Goal: Navigation & Orientation: Find specific page/section

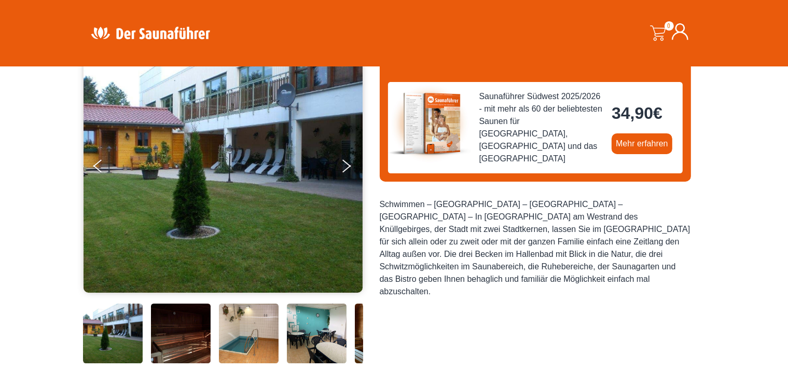
scroll to position [109, 0]
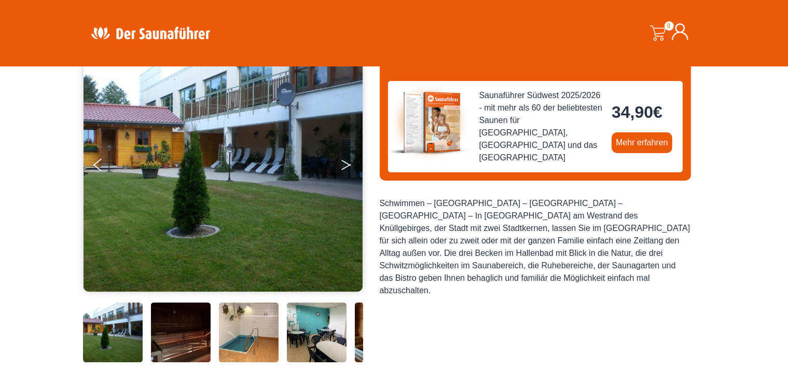
click at [349, 169] on button "Next" at bounding box center [353, 167] width 26 height 26
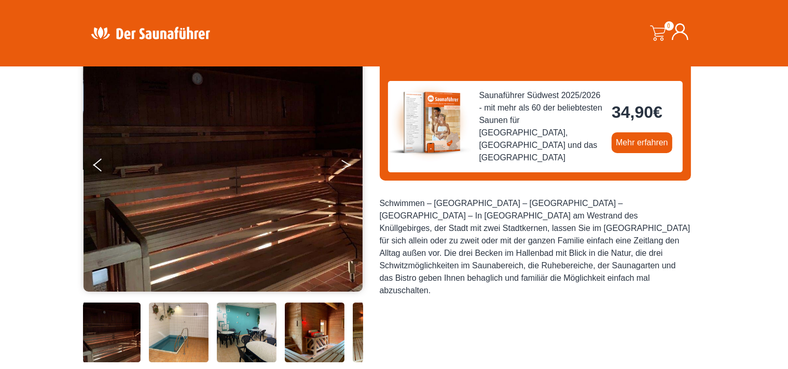
click at [348, 169] on button "Next" at bounding box center [353, 167] width 26 height 26
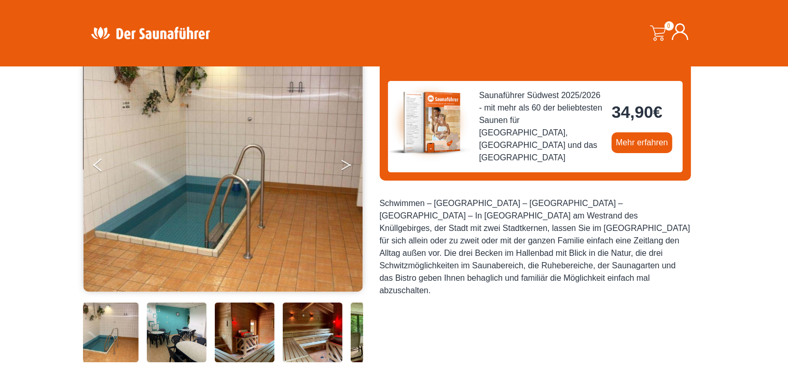
click at [347, 169] on button "Next" at bounding box center [353, 167] width 26 height 26
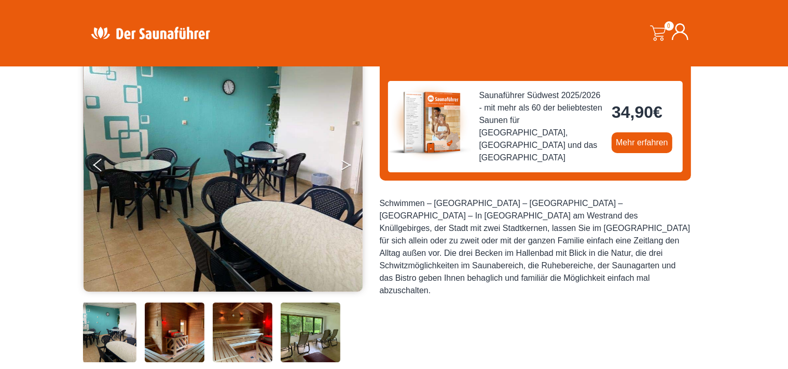
click at [347, 169] on button "Next" at bounding box center [353, 167] width 26 height 26
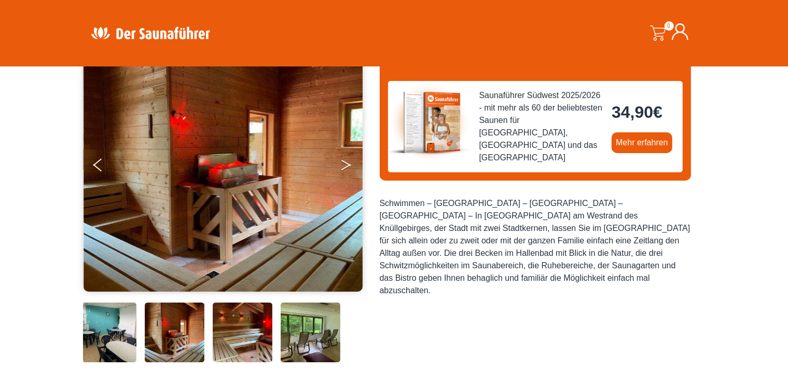
click at [347, 169] on button "Next" at bounding box center [353, 167] width 26 height 26
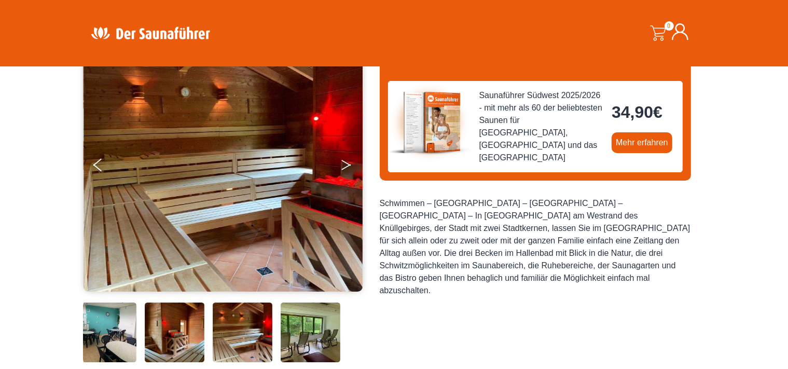
click at [347, 169] on button "Next" at bounding box center [353, 167] width 26 height 26
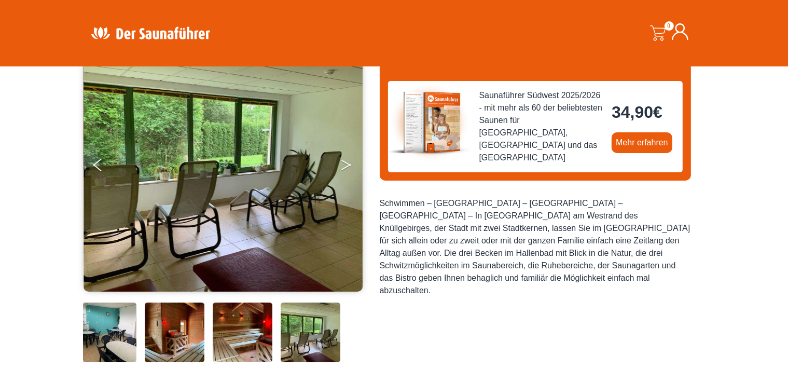
click at [347, 169] on button "Next" at bounding box center [353, 167] width 26 height 26
click at [347, 162] on button "Next" at bounding box center [353, 167] width 26 height 26
click at [92, 165] on img at bounding box center [224, 164] width 280 height 254
click at [104, 166] on button "Previous" at bounding box center [106, 167] width 26 height 26
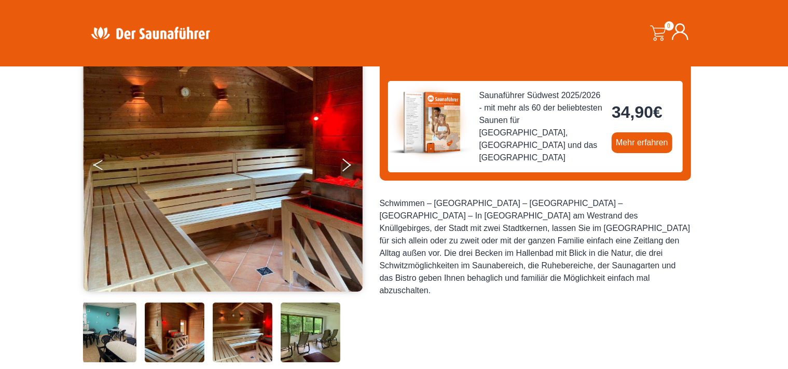
click at [103, 166] on button "Previous" at bounding box center [106, 167] width 26 height 26
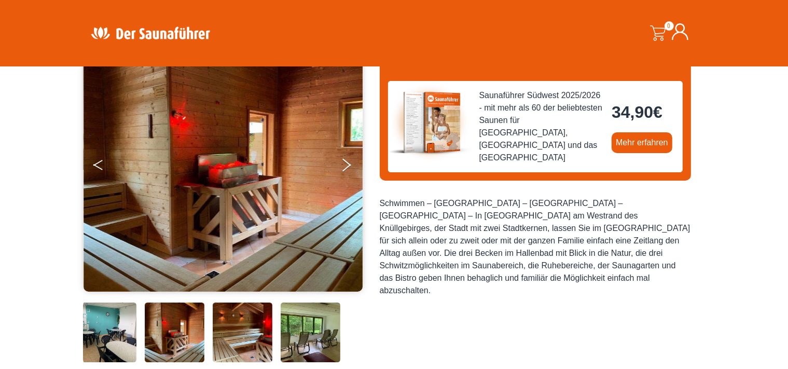
click at [103, 166] on button "Previous" at bounding box center [106, 167] width 26 height 26
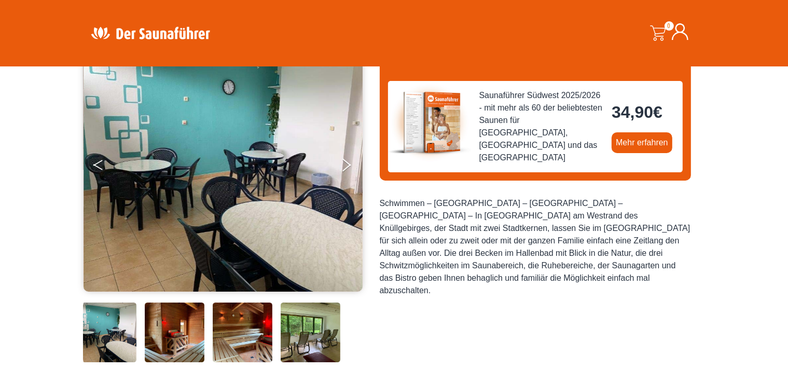
click at [103, 166] on button "Previous" at bounding box center [106, 167] width 26 height 26
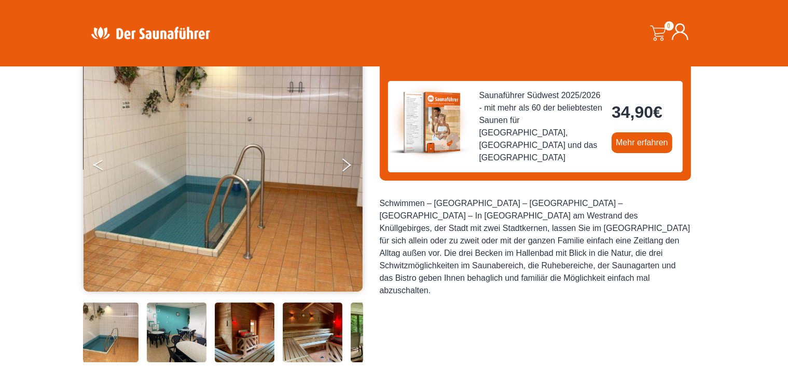
click at [103, 166] on button "Previous" at bounding box center [106, 167] width 26 height 26
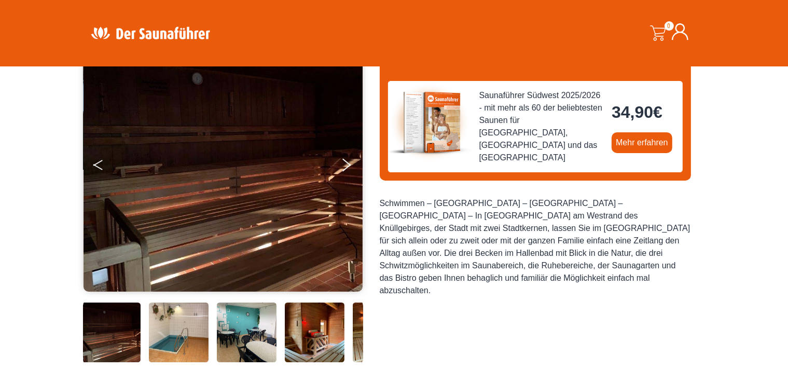
click at [103, 166] on button "Previous" at bounding box center [106, 167] width 26 height 26
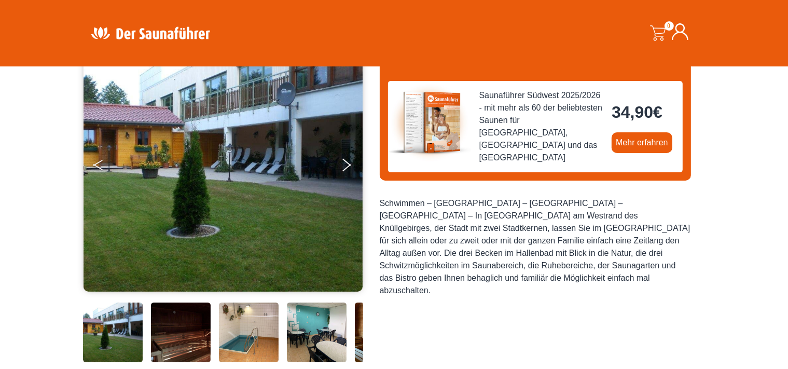
click at [103, 166] on button "Previous" at bounding box center [106, 167] width 26 height 26
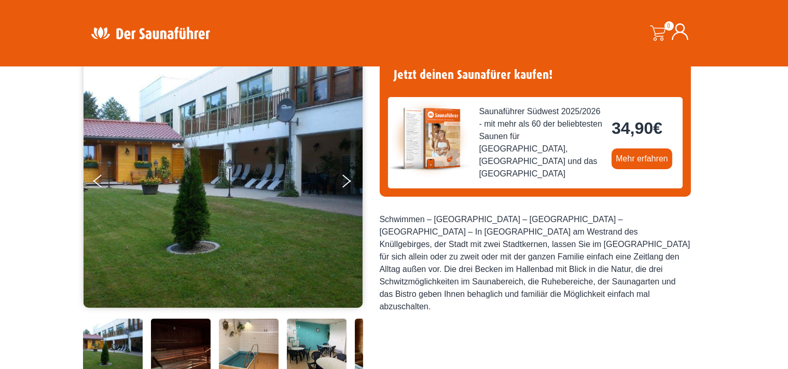
scroll to position [39, 0]
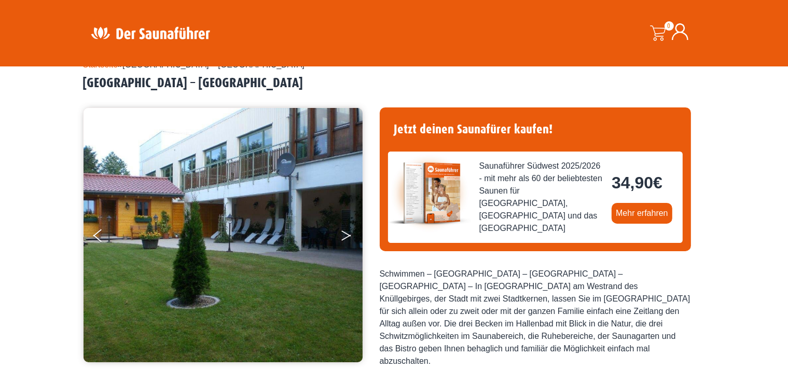
click at [345, 232] on icon "Next" at bounding box center [345, 233] width 9 height 6
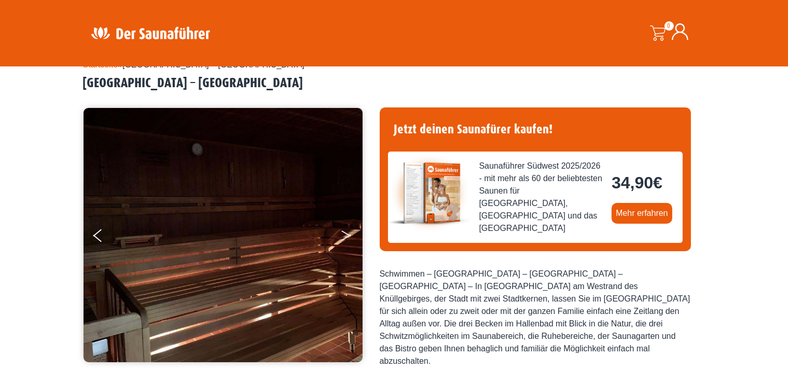
click at [345, 232] on icon "Next" at bounding box center [345, 233] width 9 height 6
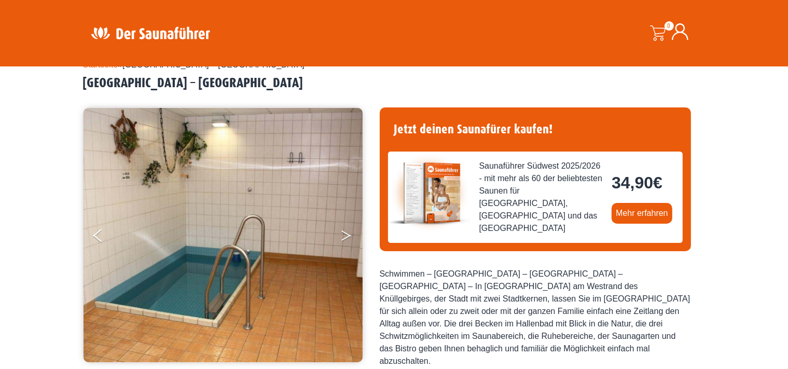
click at [345, 232] on icon "Next" at bounding box center [345, 233] width 9 height 6
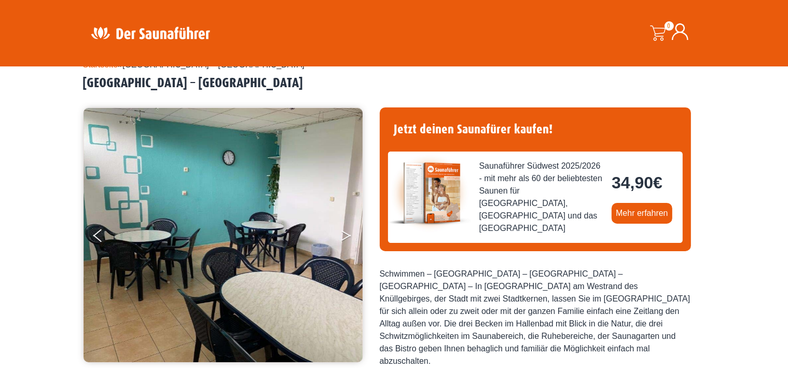
click at [345, 232] on icon "Next" at bounding box center [345, 233] width 9 height 6
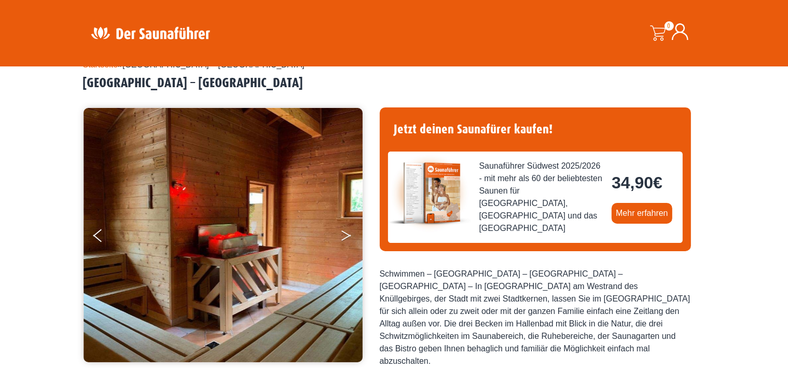
click at [345, 232] on icon "Next" at bounding box center [345, 233] width 9 height 6
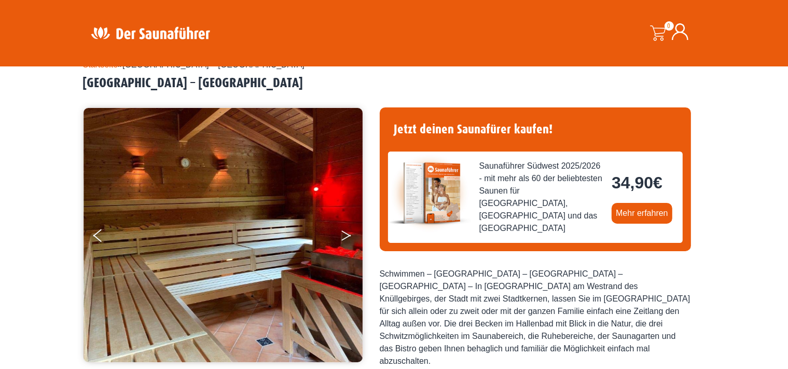
click at [345, 232] on icon "Next" at bounding box center [345, 233] width 9 height 6
